Goal: Download file/media

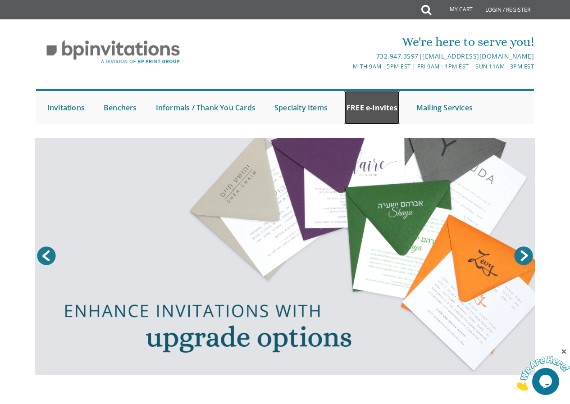
click at [350, 104] on link "FREE e-Invites" at bounding box center [371, 107] width 55 height 33
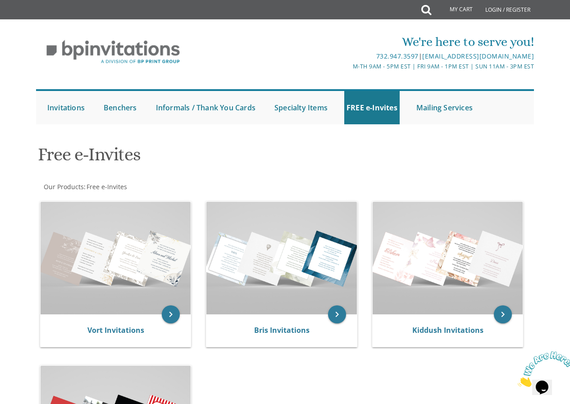
scroll to position [135, 0]
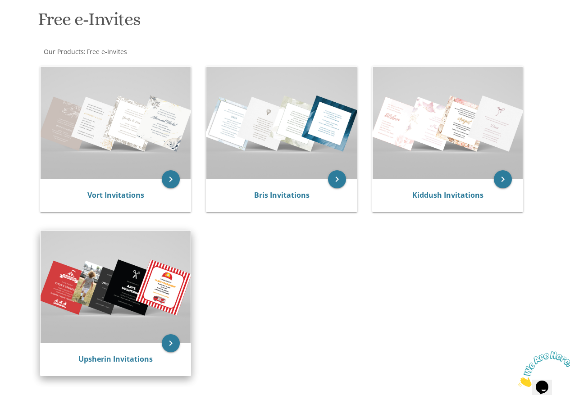
click at [96, 275] on img at bounding box center [116, 287] width 151 height 113
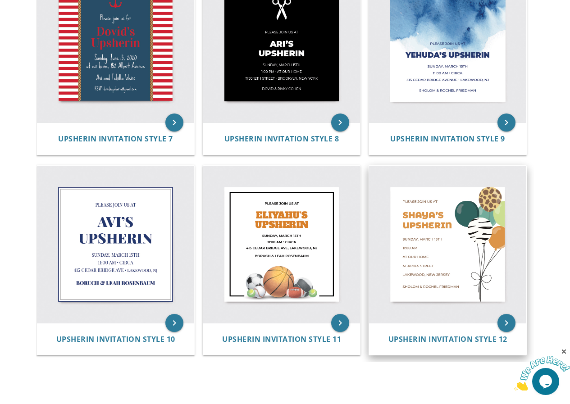
scroll to position [731, 0]
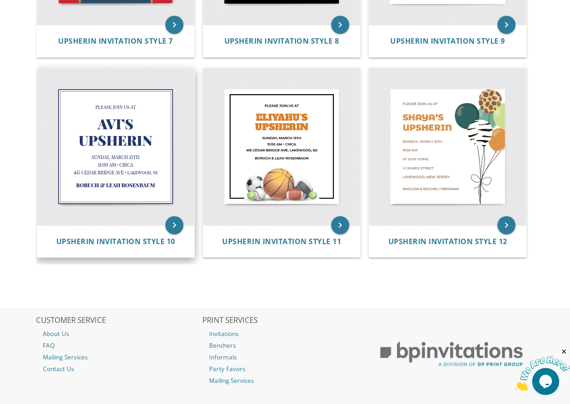
click at [162, 146] on img at bounding box center [115, 146] width 157 height 157
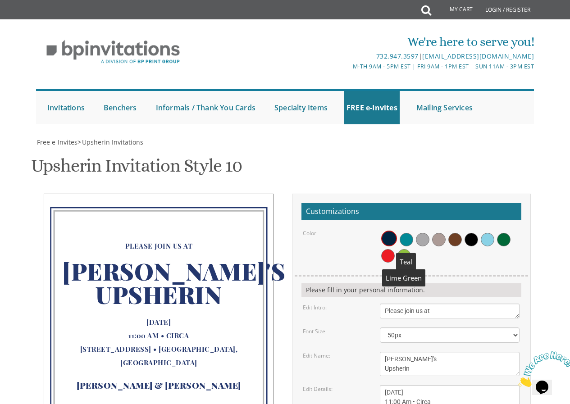
click at [407, 236] on span at bounding box center [407, 240] width 14 height 14
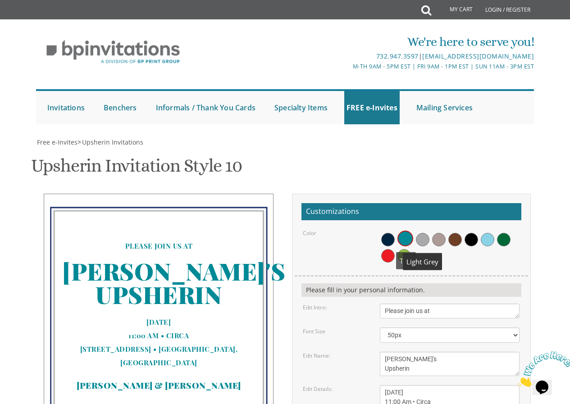
click at [425, 238] on span at bounding box center [423, 240] width 14 height 14
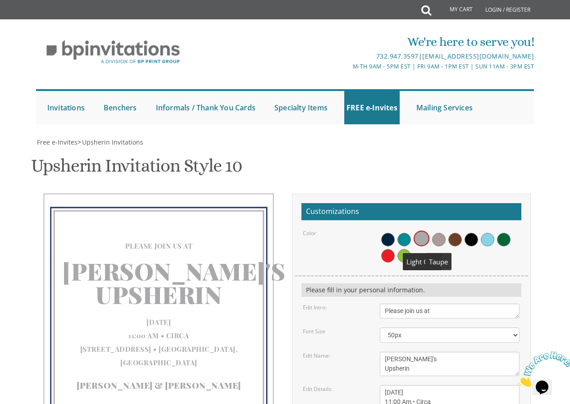
click at [440, 237] on span at bounding box center [439, 240] width 14 height 14
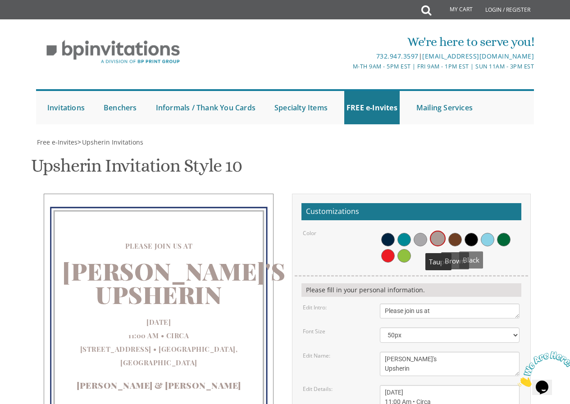
click at [474, 243] on span at bounding box center [472, 240] width 14 height 14
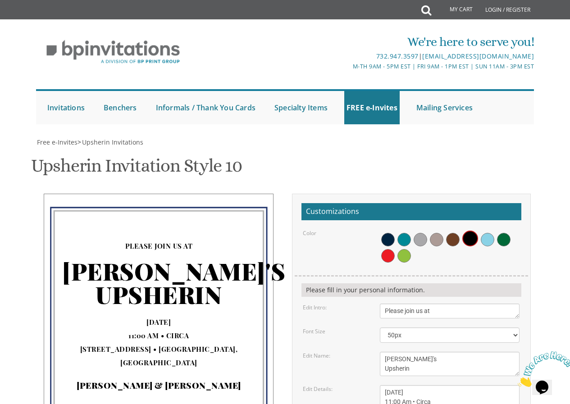
scroll to position [135, 0]
